Goal: Navigation & Orientation: Find specific page/section

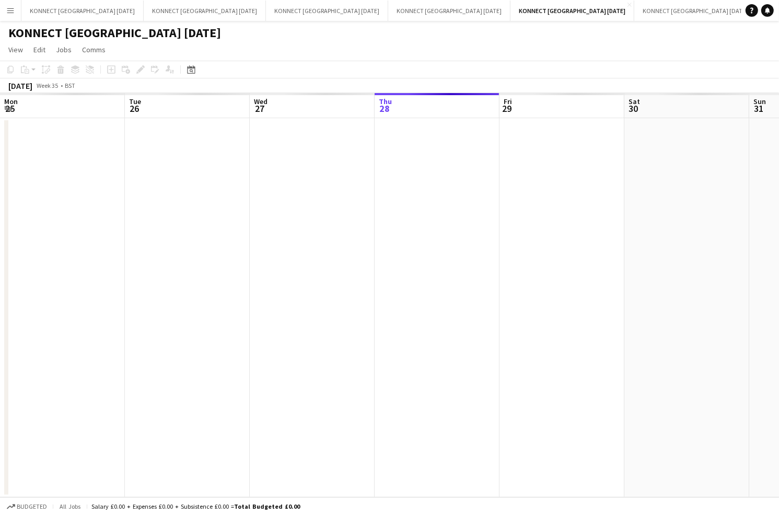
scroll to position [0, 250]
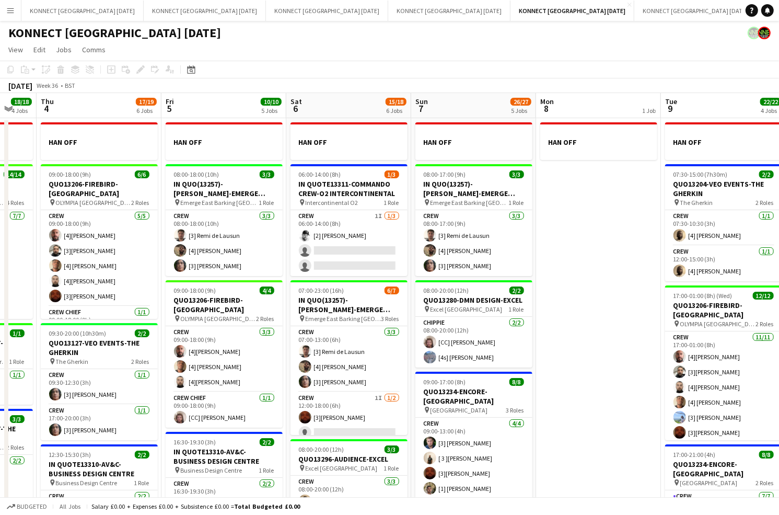
scroll to position [0, 338]
